Goal: Transaction & Acquisition: Purchase product/service

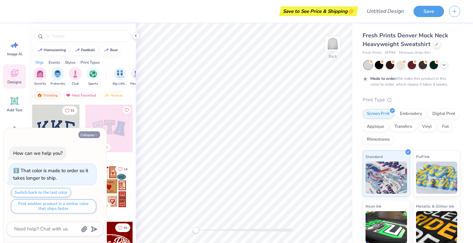
click at [93, 135] on button "Collapse" at bounding box center [89, 134] width 22 height 7
type textarea "x"
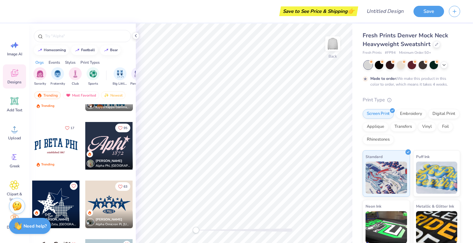
scroll to position [872, 0]
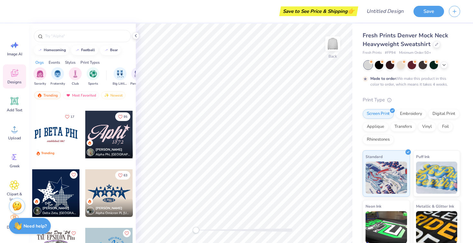
click at [65, 140] on div at bounding box center [56, 135] width 48 height 48
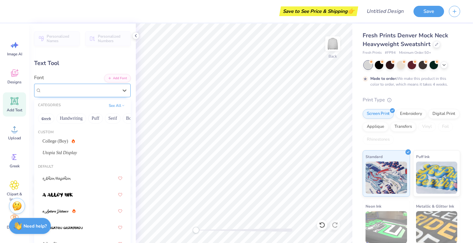
click at [68, 86] on div at bounding box center [79, 90] width 77 height 9
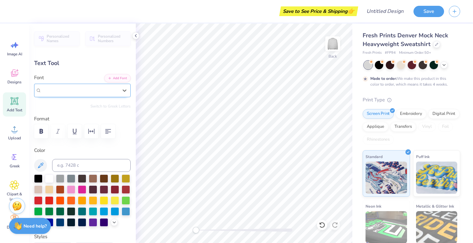
click at [82, 92] on div at bounding box center [79, 89] width 77 height 7
type textarea "P"
type textarea "VCU DENTAL"
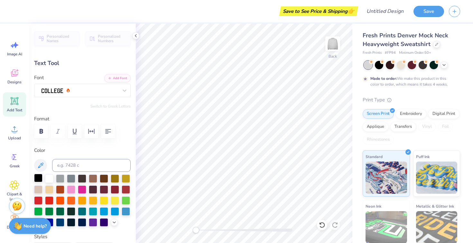
click at [39, 178] on div at bounding box center [38, 178] width 8 height 8
type input "4.49"
type input "0.52"
type input "5.94"
type input "11.47"
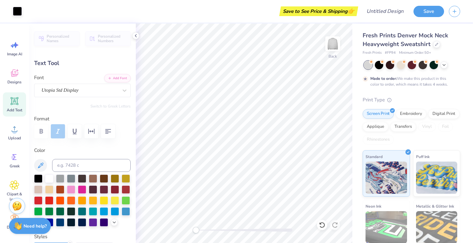
type input "1.86"
type input "3.00"
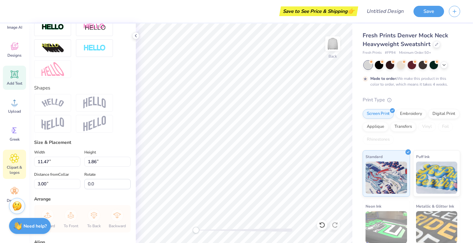
scroll to position [39, 0]
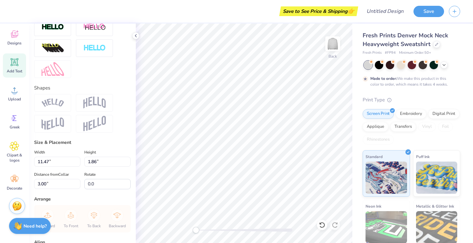
click at [55, 103] on img at bounding box center [52, 102] width 23 height 9
click at [100, 101] on img at bounding box center [94, 102] width 23 height 12
click at [47, 100] on img at bounding box center [52, 102] width 23 height 9
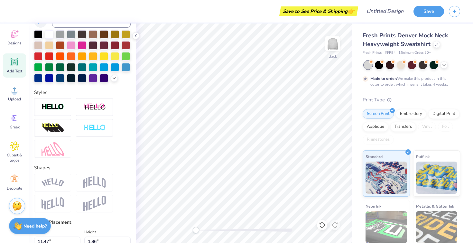
scroll to position [146, 0]
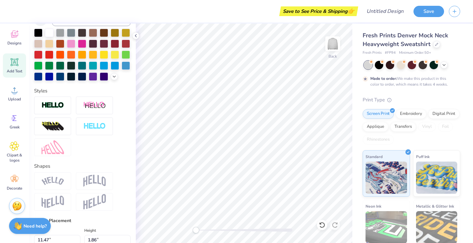
click at [52, 183] on img at bounding box center [52, 181] width 23 height 9
click at [105, 139] on div at bounding box center [82, 125] width 96 height 59
click at [84, 182] on img at bounding box center [94, 181] width 23 height 12
click at [65, 184] on div at bounding box center [52, 181] width 37 height 18
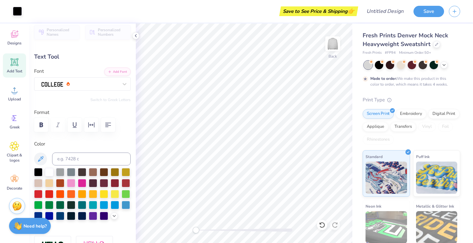
scroll to position [0, 0]
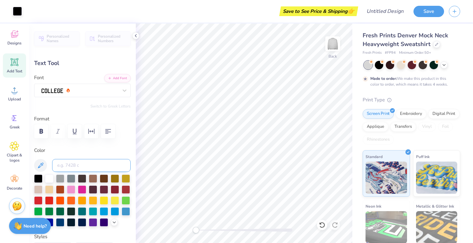
click at [77, 162] on input at bounding box center [91, 165] width 78 height 13
click at [42, 177] on div at bounding box center [38, 178] width 8 height 8
click at [93, 158] on div "Color" at bounding box center [82, 187] width 96 height 80
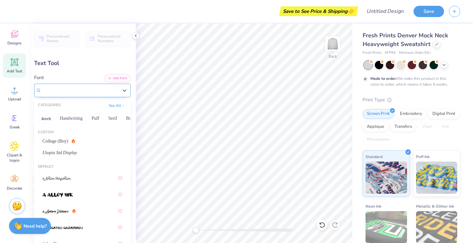
click at [103, 87] on div at bounding box center [80, 90] width 78 height 10
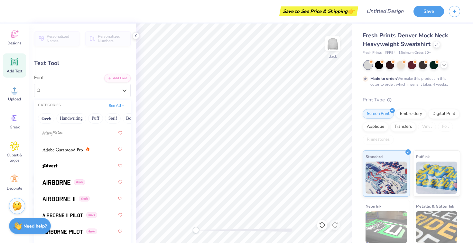
scroll to position [161, 0]
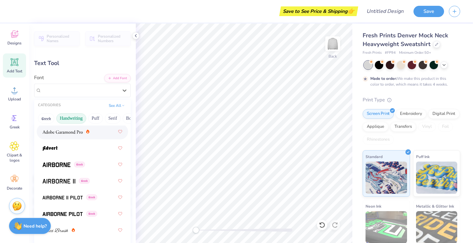
click at [79, 118] on button "Handwriting" at bounding box center [71, 118] width 30 height 10
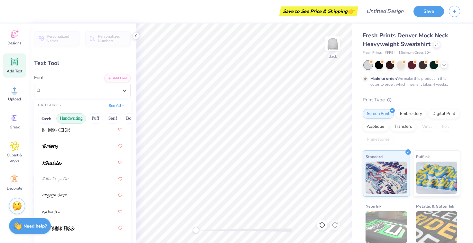
scroll to position [0, 0]
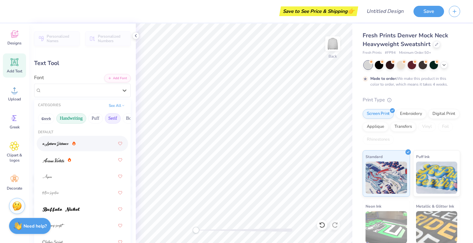
click at [108, 119] on button "Serif" at bounding box center [113, 118] width 16 height 10
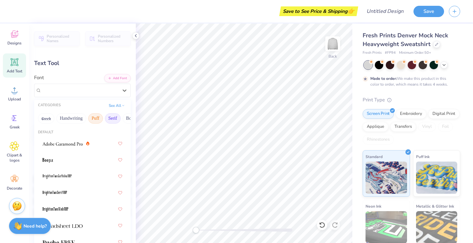
click at [94, 117] on button "Puff" at bounding box center [95, 118] width 15 height 10
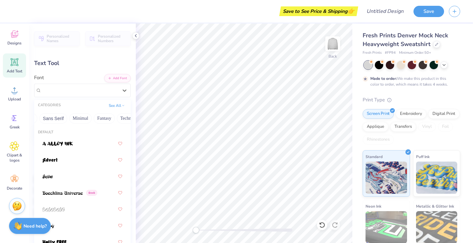
scroll to position [0, 151]
click at [76, 117] on button "Minimal" at bounding box center [79, 118] width 23 height 10
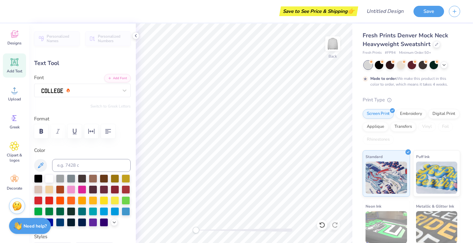
click at [94, 70] on div "Personalized Names Personalized Numbers Text Tool Add Font Font Switch to Greek…" at bounding box center [82, 132] width 107 height 219
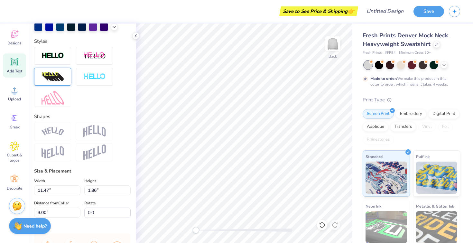
scroll to position [83, 0]
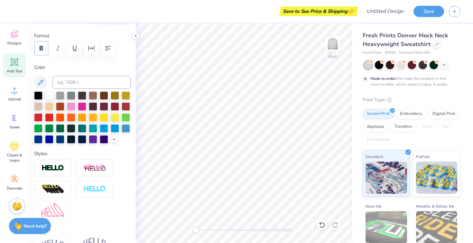
click at [44, 45] on icon "button" at bounding box center [41, 48] width 8 height 8
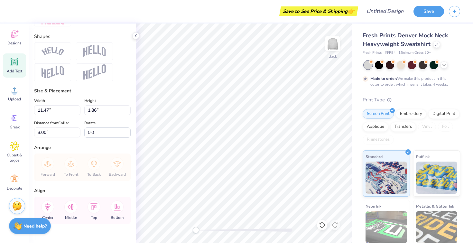
scroll to position [288, 0]
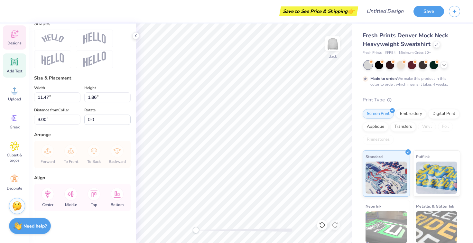
click at [16, 31] on icon at bounding box center [15, 34] width 10 height 10
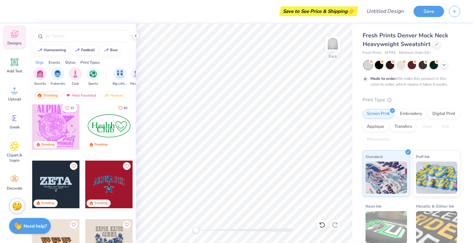
scroll to position [1406, 0]
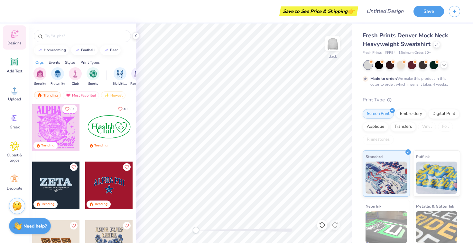
click at [107, 183] on div at bounding box center [109, 185] width 48 height 48
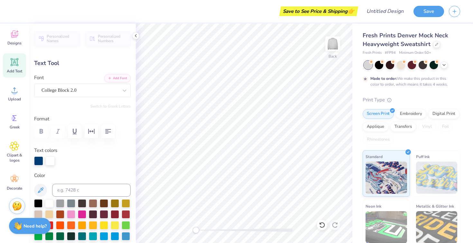
scroll to position [0, 0]
type textarea "VCU SCHOOL OF DENTISTRY"
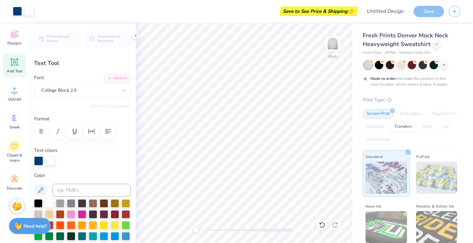
type input "16.26"
type input "2.89"
type input "2.74"
type textarea "VCU SCHOOL OF DENTISTRY"
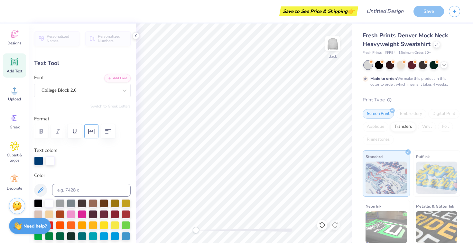
click at [90, 133] on icon "button" at bounding box center [91, 131] width 8 height 8
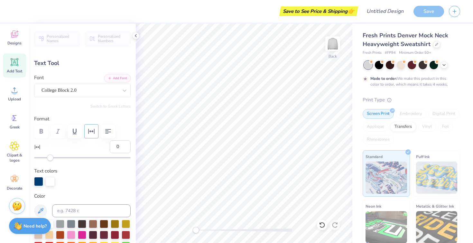
click at [90, 133] on icon "button" at bounding box center [91, 131] width 8 height 8
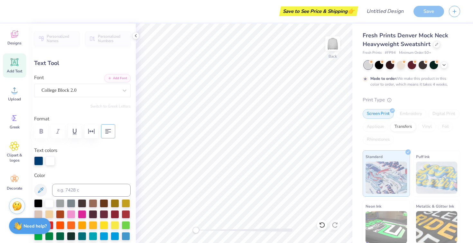
click at [104, 132] on button "button" at bounding box center [108, 131] width 14 height 14
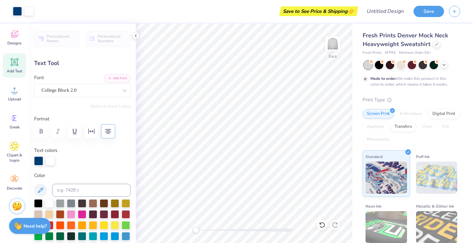
type input "13.57"
type input "4.39"
type input "1.99"
type textarea "VCU DENTISTRY"
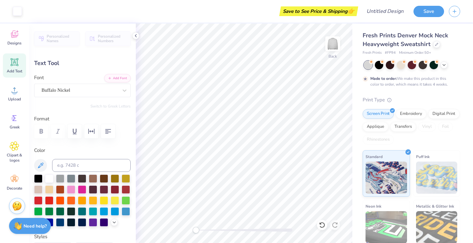
type input "0.69"
type input "0.25"
type input "6.28"
type input "0.97"
type input "0.37"
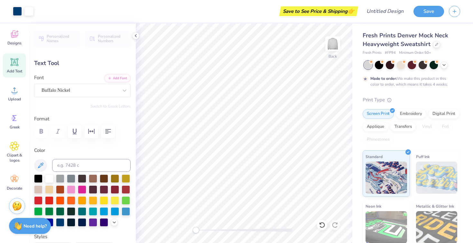
type input "5.88"
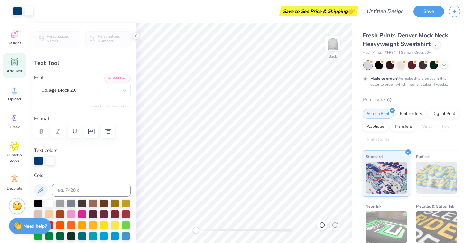
type input "9.90"
type input "2.23"
type input "3.10"
click at [373, 127] on div "Applique" at bounding box center [375, 126] width 26 height 10
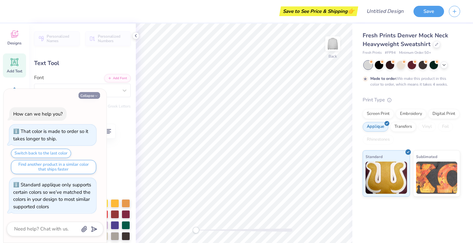
click at [97, 93] on button "Collapse" at bounding box center [89, 95] width 22 height 7
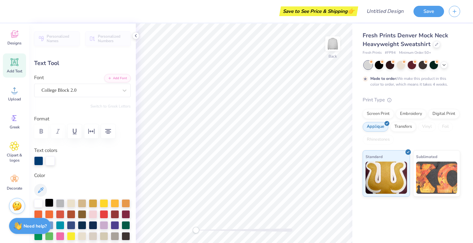
click at [49, 203] on div at bounding box center [49, 202] width 8 height 8
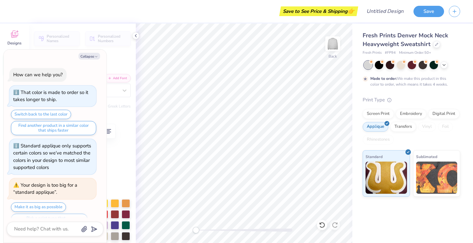
scroll to position [14, 0]
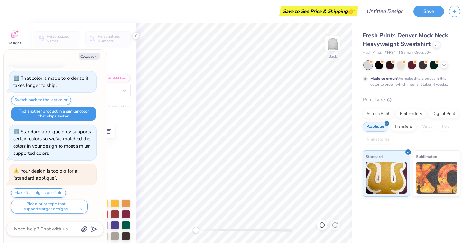
click at [64, 112] on button "Find another product in a similar color that ships faster" at bounding box center [53, 114] width 85 height 14
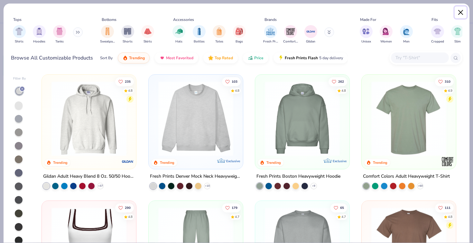
click at [461, 12] on button "Close" at bounding box center [460, 12] width 12 height 12
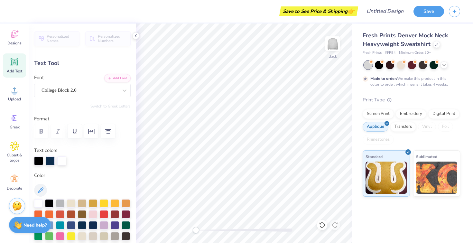
click at [33, 224] on strong "Need help?" at bounding box center [34, 225] width 23 height 6
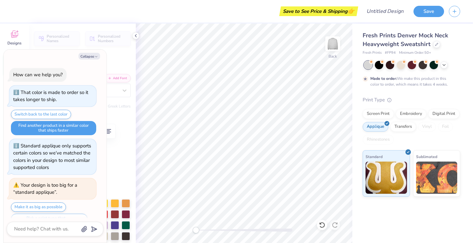
scroll to position [14, 0]
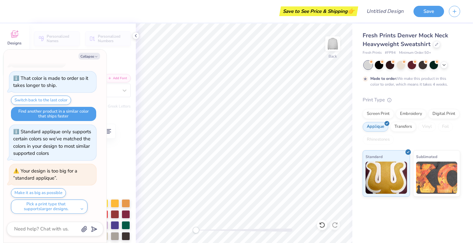
click at [55, 172] on div "Your design is too big for a “standard applique”." at bounding box center [45, 175] width 64 height 14
click at [42, 196] on button "Make it as big as possible" at bounding box center [38, 192] width 55 height 9
type textarea "x"
type input "12.00"
type input "2.71"
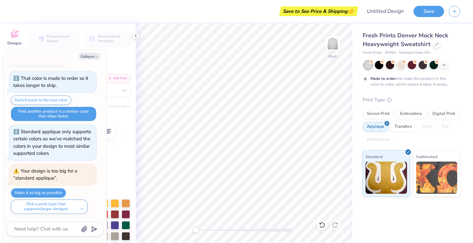
click at [128, 135] on div at bounding box center [82, 131] width 96 height 14
click at [95, 55] on icon "button" at bounding box center [96, 57] width 4 height 4
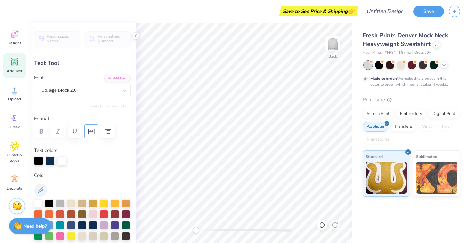
click at [91, 131] on icon "button" at bounding box center [91, 131] width 6 height 5
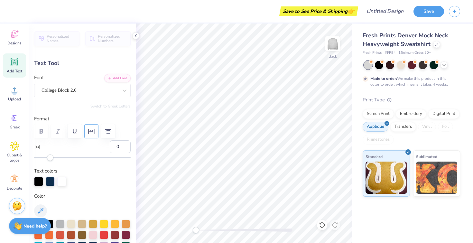
click at [91, 131] on icon "button" at bounding box center [91, 131] width 8 height 8
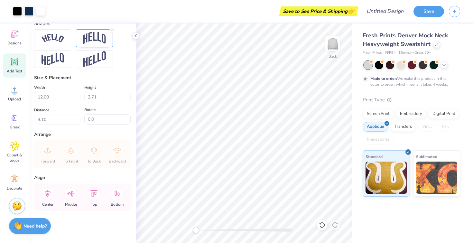
scroll to position [0, 0]
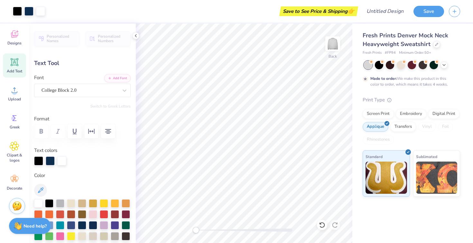
click at [326, 13] on div "Save to See Price & Shipping 👉" at bounding box center [319, 11] width 76 height 10
click at [427, 10] on button "Save" at bounding box center [428, 10] width 31 height 11
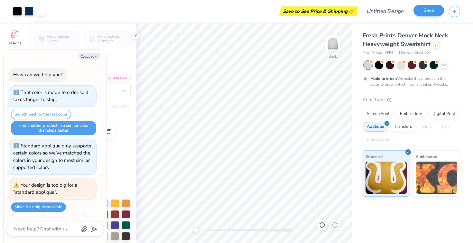
scroll to position [32, 0]
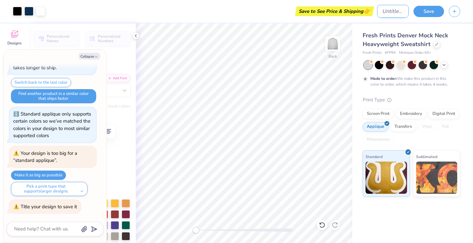
type textarea "x"
click at [377, 13] on input "Design Title" at bounding box center [393, 11] width 32 height 13
type input "V"
type textarea "x"
type input "VC"
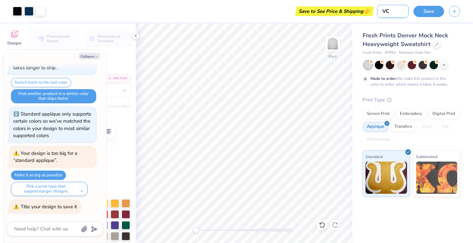
type textarea "x"
type input "VCU"
type textarea "x"
type input "VCU"
type textarea "x"
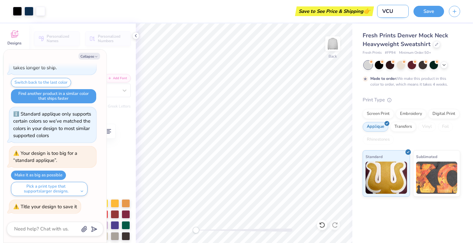
type input "VCU M"
type textarea "x"
type input "VCU MO"
type textarea "x"
type input "VCU MOC"
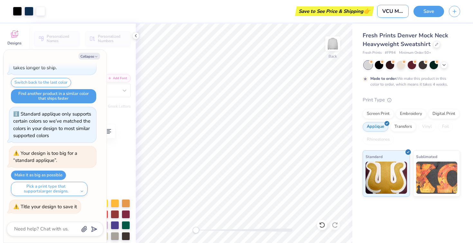
type textarea "x"
type input "VCU MOCK"
type textarea "x"
type input "VCU MOCKE"
type textarea "x"
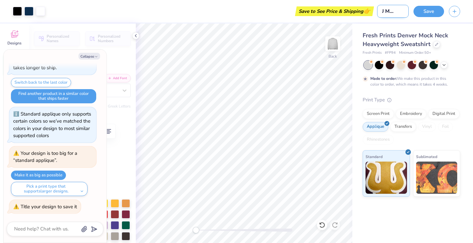
type input "VCU MOCK"
type textarea "x"
type input "VCU MOCKN"
type textarea "x"
type input "VCU MOCKNE"
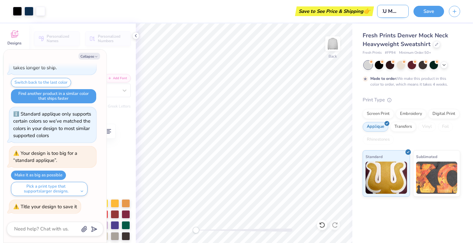
type textarea "x"
type input "VCU MOCKNEC"
type textarea "x"
type input "VCU MOCKNECK"
type textarea "x"
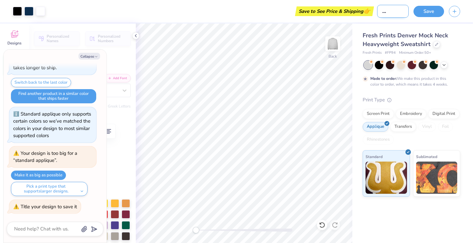
scroll to position [0, 20]
type input "VCU MOCKNECK"
click at [430, 14] on button "Save" at bounding box center [428, 10] width 31 height 11
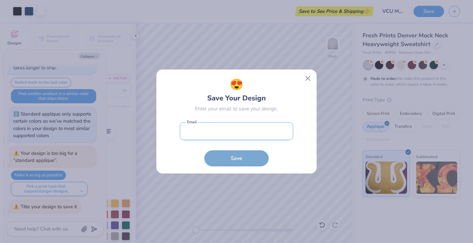
click at [240, 134] on input "email" at bounding box center [236, 131] width 113 height 18
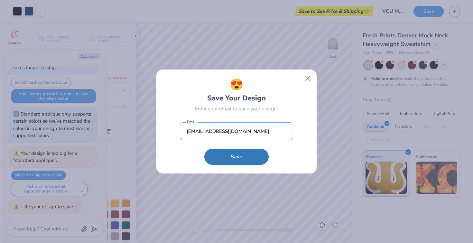
type input "[EMAIL_ADDRESS][DOMAIN_NAME]"
click at [238, 154] on button "Save" at bounding box center [236, 157] width 64 height 16
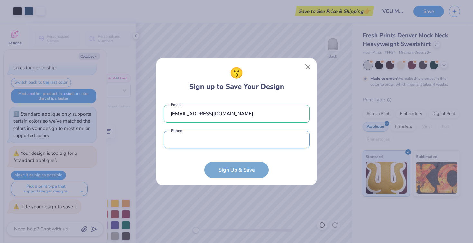
click at [230, 147] on input "tel" at bounding box center [237, 140] width 146 height 18
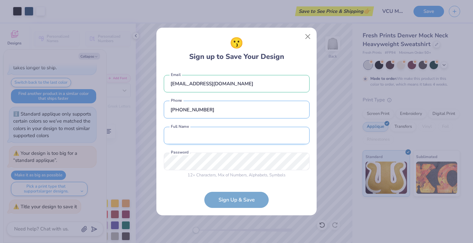
type input "[PHONE_NUMBER]"
click at [231, 133] on input "text" at bounding box center [237, 136] width 146 height 18
type input "t"
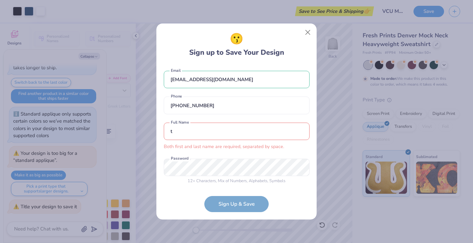
type textarea "x"
click at [208, 127] on input "t" at bounding box center [237, 131] width 146 height 18
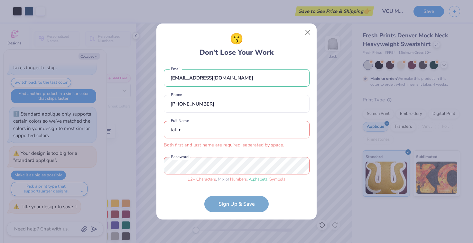
scroll to position [2, 0]
click at [212, 128] on input "tali r" at bounding box center [237, 130] width 146 height 18
click at [213, 153] on div "[EMAIL_ADDRESS][DOMAIN_NAME] Email [PHONE_NUMBER] Phone [PERSON_NAME] Both firs…" at bounding box center [237, 125] width 146 height 122
click at [245, 189] on form "[EMAIL_ADDRESS][DOMAIN_NAME] Email [PHONE_NUMBER] Phone [PERSON_NAME] Both firs…" at bounding box center [237, 138] width 146 height 148
click at [231, 201] on form "[EMAIL_ADDRESS][DOMAIN_NAME] Email [PHONE_NUMBER] Phone [PERSON_NAME] Both firs…" at bounding box center [237, 138] width 146 height 148
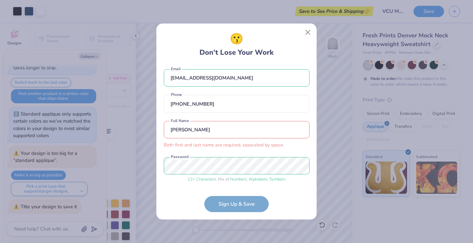
click at [173, 129] on input "[PERSON_NAME]" at bounding box center [237, 130] width 146 height 18
click at [183, 132] on input "[PERSON_NAME]" at bounding box center [237, 130] width 146 height 18
click at [233, 137] on input "[PERSON_NAME]" at bounding box center [237, 130] width 146 height 18
click at [232, 153] on div "[EMAIL_ADDRESS][DOMAIN_NAME] Email [PHONE_NUMBER] Phone [PERSON_NAME] Both firs…" at bounding box center [237, 125] width 146 height 122
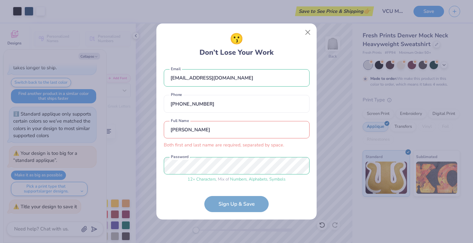
scroll to position [0, 0]
click at [204, 135] on input "[PERSON_NAME]" at bounding box center [237, 131] width 146 height 18
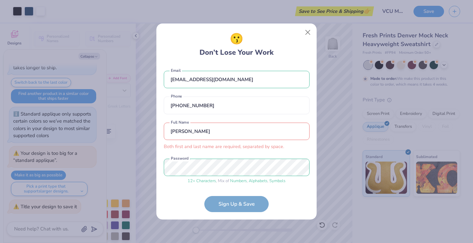
drag, startPoint x: 203, startPoint y: 132, endPoint x: 121, endPoint y: 125, distance: 82.6
click at [121, 126] on div "😗 Don’t Lose Your Work [EMAIL_ADDRESS][DOMAIN_NAME] Email [PHONE_NUMBER] Phone …" at bounding box center [236, 121] width 473 height 243
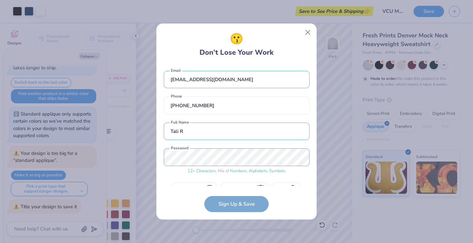
type input "Tali R"
click at [246, 167] on div "12 + Characters , Mix of Numbers , Alphabets , Symbols Password" at bounding box center [237, 161] width 146 height 26
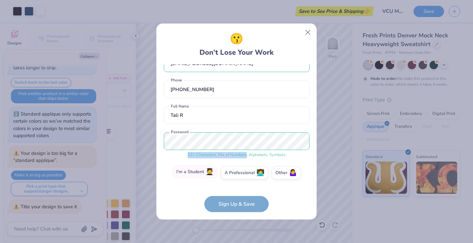
click at [204, 175] on label "I'm a Student 🧑‍🎓" at bounding box center [194, 171] width 45 height 13
click at [234, 188] on input "I'm a Student 🧑‍🎓" at bounding box center [236, 190] width 4 height 4
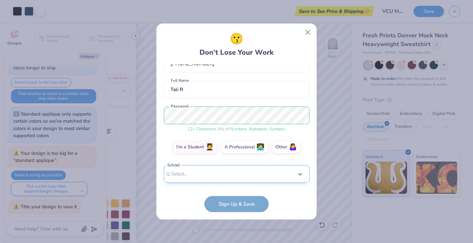
click at [216, 171] on div "option focused, 1 of 30. 30 results available. Use Up and Down to choose option…" at bounding box center [237, 223] width 146 height 117
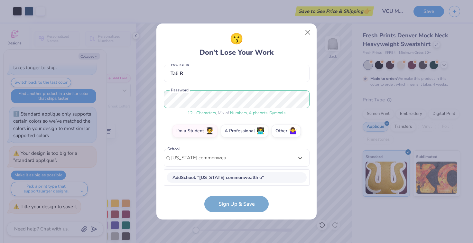
scroll to position [58, 0]
type input "[US_STATE][GEOGRAPHIC_DATA]"
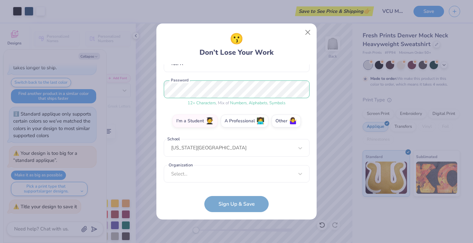
click at [234, 204] on form "[EMAIL_ADDRESS][DOMAIN_NAME] Email [PHONE_NUMBER] Phone Tali R Full Name 12 + C…" at bounding box center [237, 138] width 146 height 148
click at [289, 118] on span "🤷‍♀️" at bounding box center [293, 119] width 8 height 7
click at [239, 188] on input "Other 🤷‍♀️" at bounding box center [236, 190] width 4 height 4
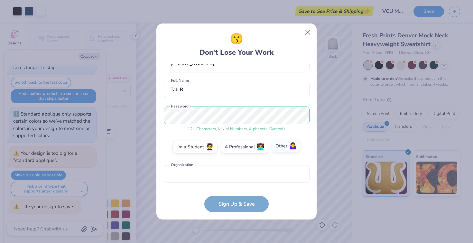
scroll to position [42, 0]
click at [226, 179] on input "text" at bounding box center [237, 174] width 146 height 18
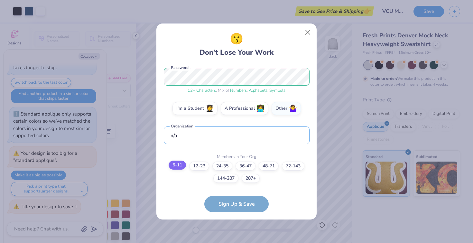
type input "n/a"
click at [177, 165] on label "6-11" at bounding box center [176, 164] width 17 height 9
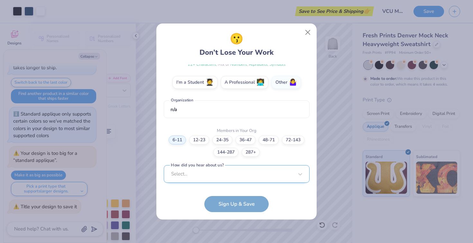
click at [228, 177] on div "Select..." at bounding box center [237, 174] width 146 height 18
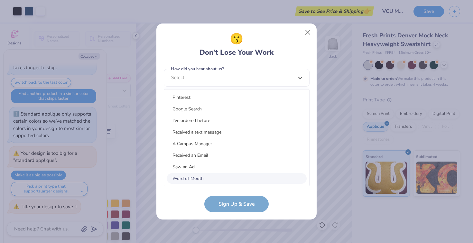
click at [228, 176] on div "Word of Mouth" at bounding box center [237, 178] width 140 height 11
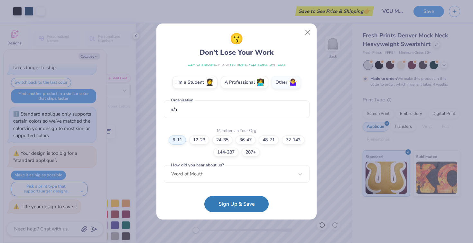
scroll to position [106, 0]
click at [241, 202] on button "Sign Up & Save" at bounding box center [236, 202] width 64 height 16
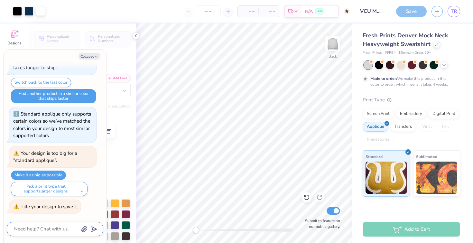
scroll to position [49, 0]
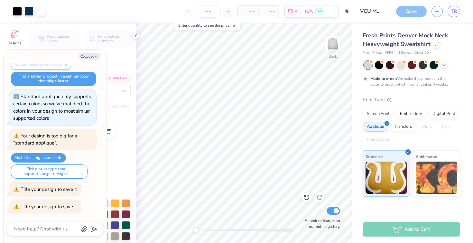
type textarea "x"
click at [210, 12] on input "number" at bounding box center [207, 11] width 25 height 12
type input "1"
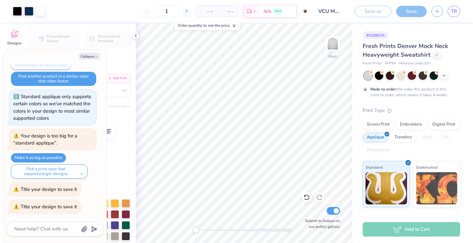
type textarea "x"
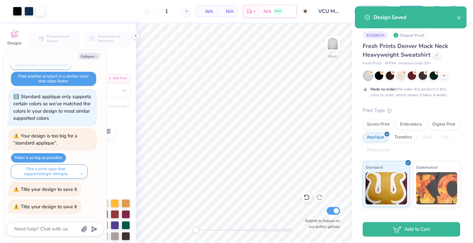
type input "50"
click at [209, 11] on body "Art colors 50 N/A Per Item N/A Total Est. Delivery N/A Free Design Title VCU MO…" at bounding box center [236, 121] width 473 height 243
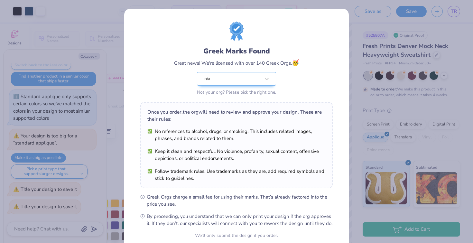
click at [361, 93] on div "Greek Marks Found Great news! We're licensed with over 140 Greek Orgs. 🥳 n/a No…" at bounding box center [236, 121] width 473 height 243
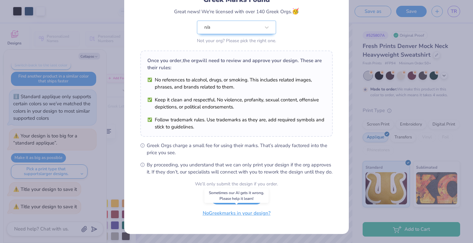
click at [227, 213] on button "No Greek marks in your design?" at bounding box center [236, 212] width 79 height 13
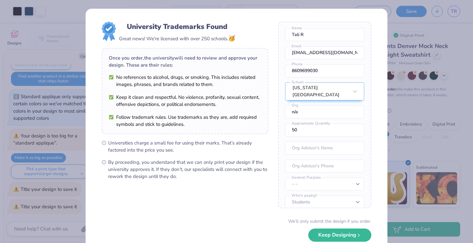
scroll to position [28, 0]
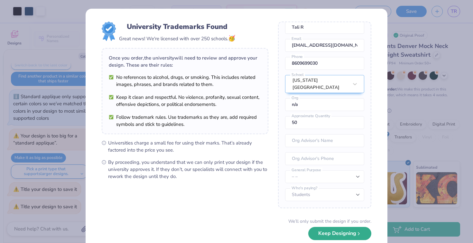
click at [352, 233] on button "Keep Designing" at bounding box center [339, 233] width 63 height 13
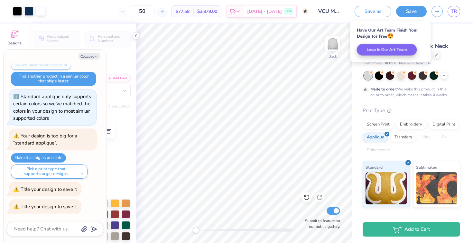
type textarea "x"
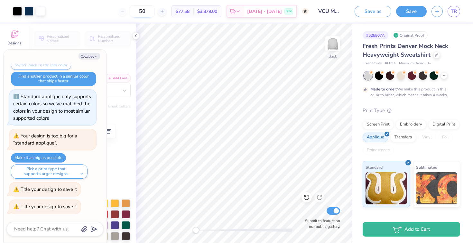
click at [151, 10] on input "50" at bounding box center [142, 11] width 25 height 12
click at [129, 11] on div "50" at bounding box center [142, 11] width 48 height 12
click at [149, 12] on input "50" at bounding box center [142, 11] width 25 height 12
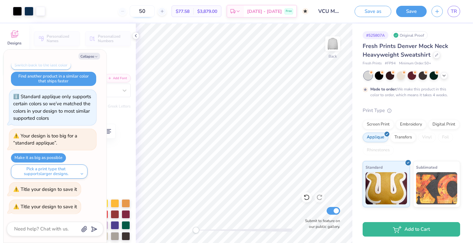
click at [149, 12] on input "50" at bounding box center [142, 11] width 25 height 12
type input "1"
type textarea "x"
type input "50"
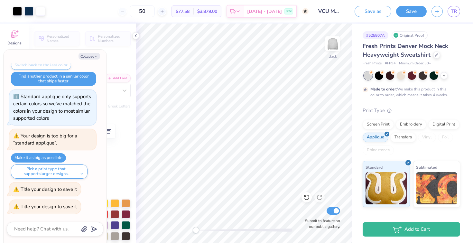
click at [160, 34] on body "Art colors 50 $77.58 Per Item $3,879.00 Total Est. Delivery [DATE] - [DATE] Fre…" at bounding box center [236, 121] width 473 height 243
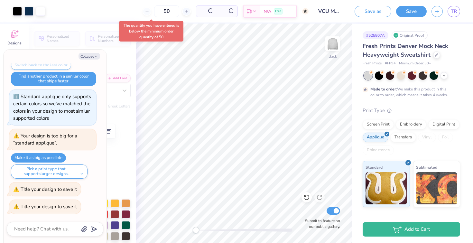
type textarea "x"
click at [148, 12] on input "50" at bounding box center [142, 11] width 25 height 12
